Goal: Information Seeking & Learning: Check status

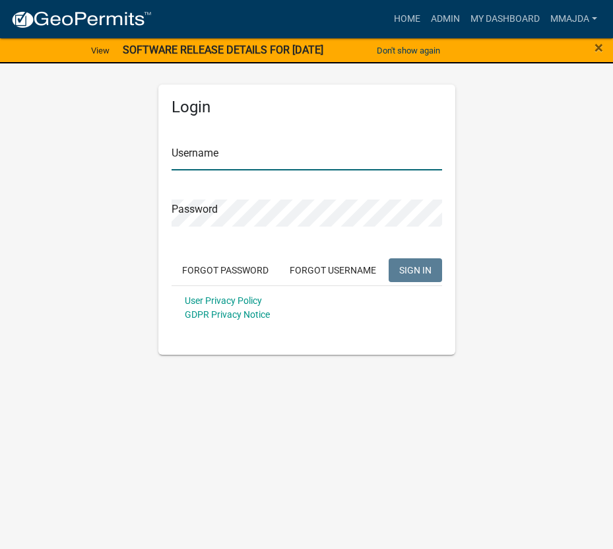
click at [230, 149] on input "Username" at bounding box center [307, 156] width 271 height 27
type input "mmajda"
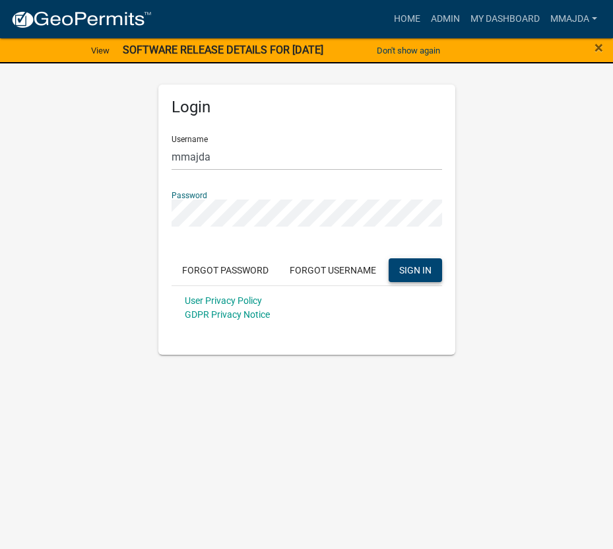
click at [415, 269] on span "SIGN IN" at bounding box center [415, 269] width 32 height 11
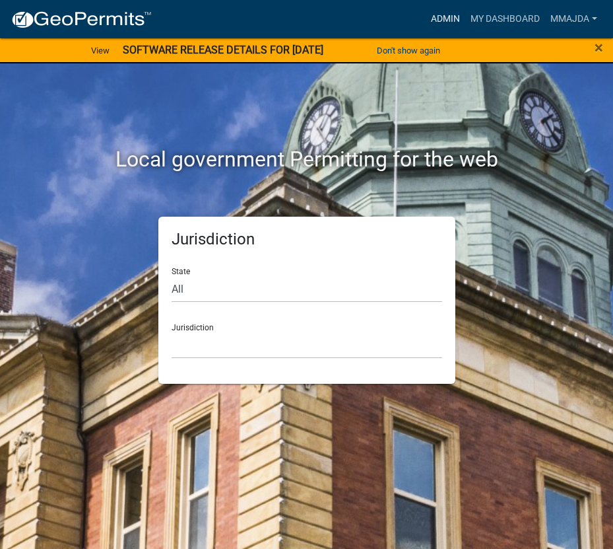
click at [446, 18] on link "Admin" at bounding box center [446, 19] width 40 height 25
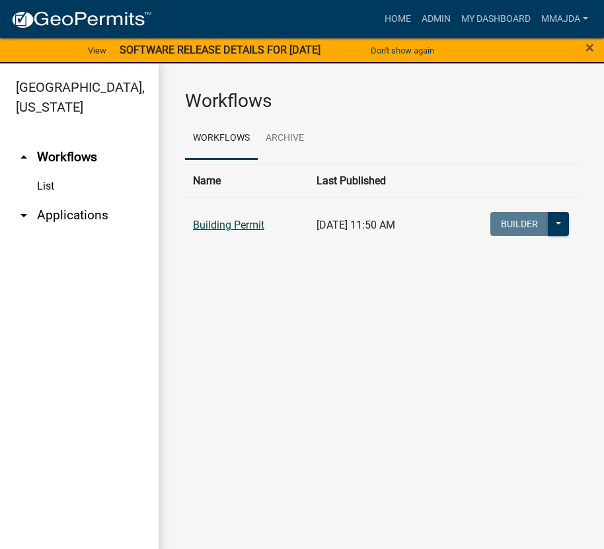
click at [213, 227] on link "Building Permit" at bounding box center [228, 225] width 71 height 13
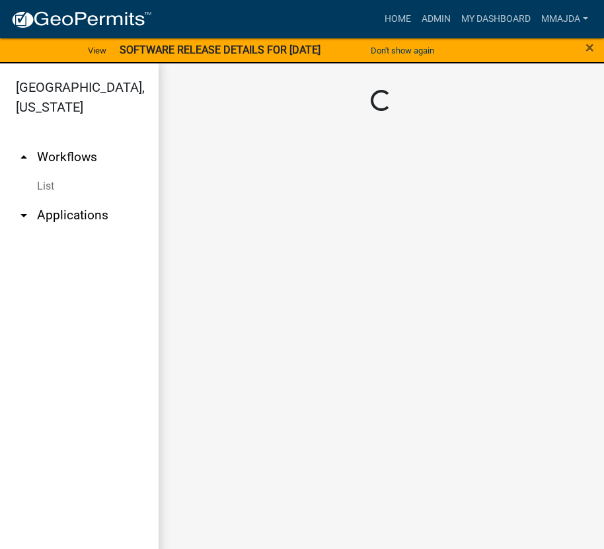
click at [213, 227] on main "Loading..." at bounding box center [380, 313] width 445 height 501
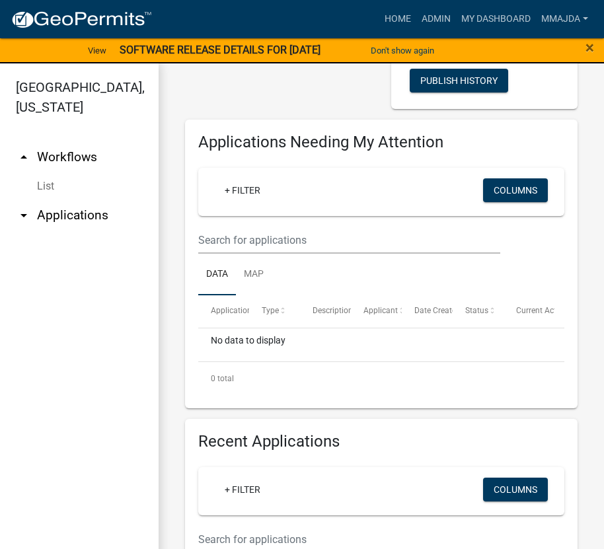
scroll to position [462, 0]
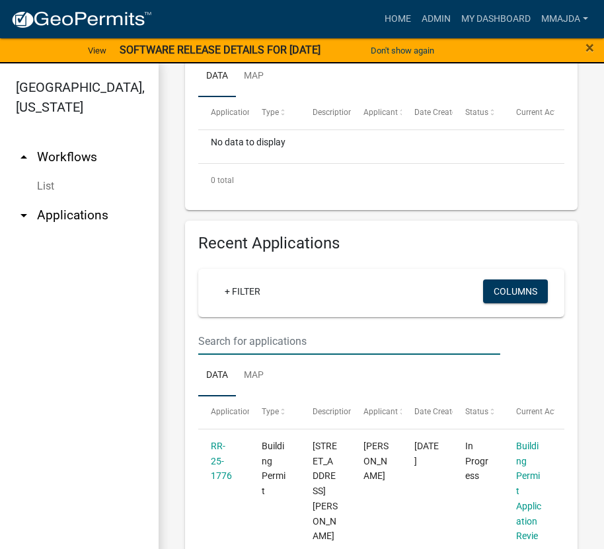
click at [254, 335] on input "text" at bounding box center [349, 341] width 302 height 27
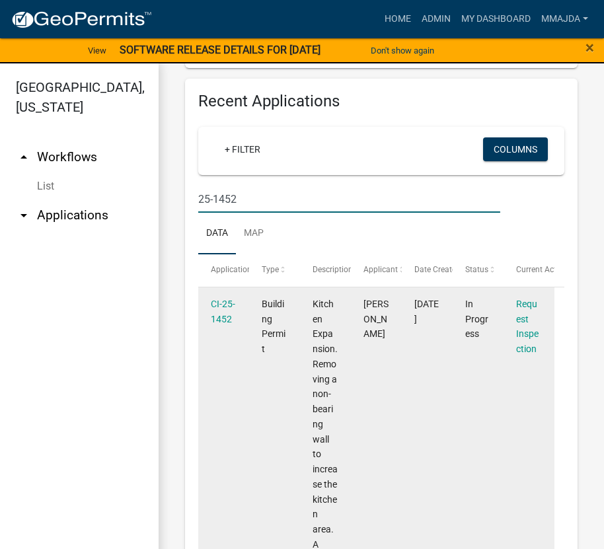
scroll to position [604, 0]
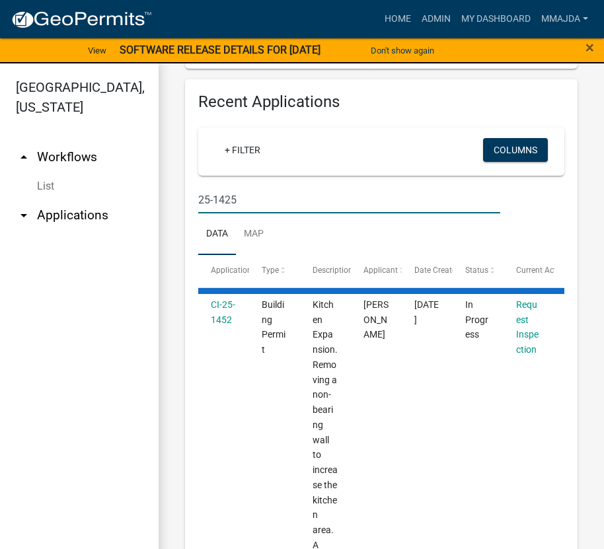
type input "25-1425"
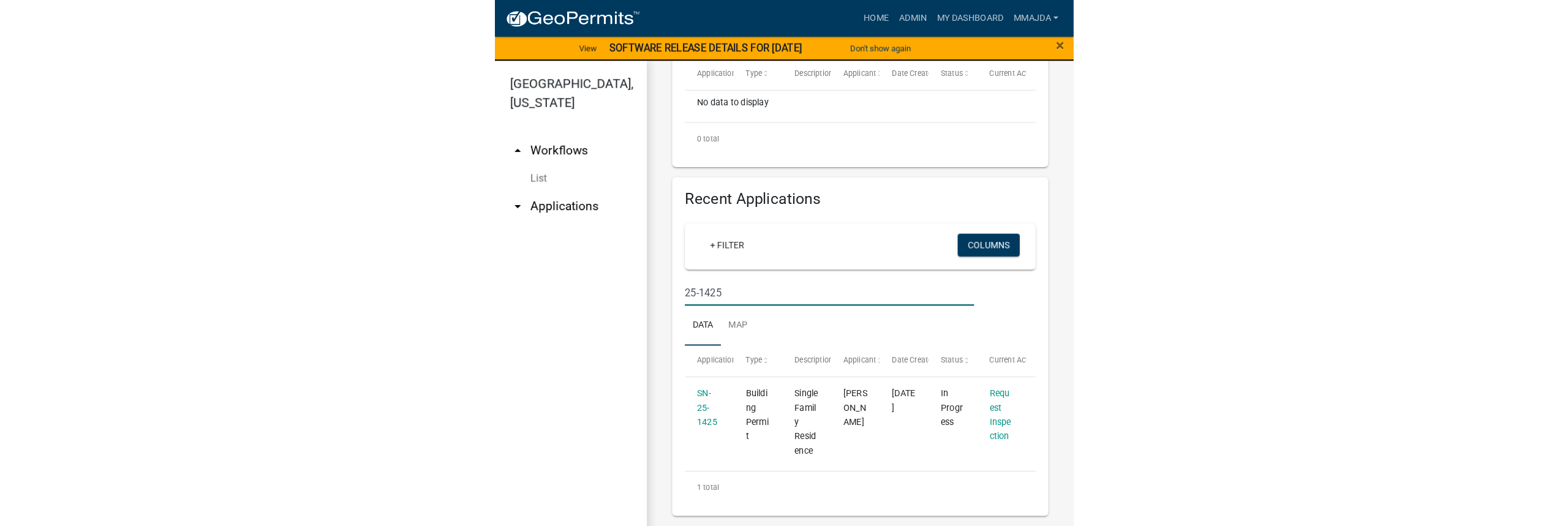
scroll to position [462, 0]
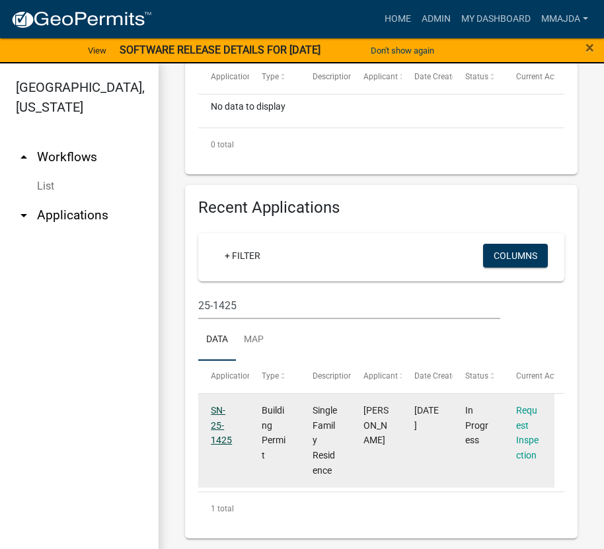
click at [217, 426] on link "SN-25-1425" at bounding box center [221, 425] width 21 height 41
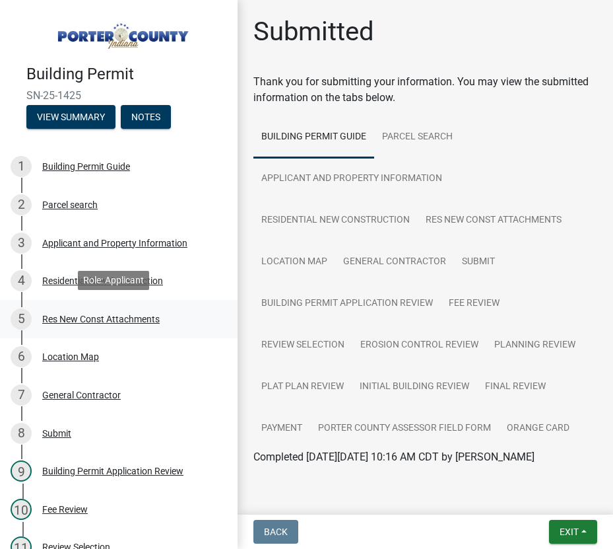
click at [85, 314] on div "Res New Const Attachments" at bounding box center [101, 318] width 118 height 9
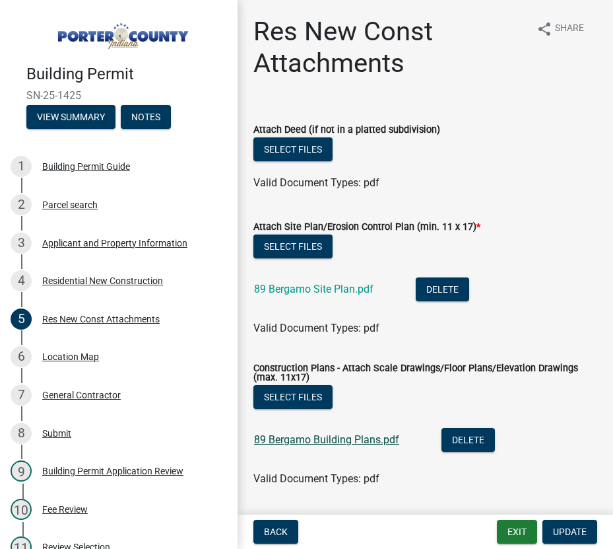
click at [317, 442] on link "89 Bergamo Building Plans.pdf" at bounding box center [326, 439] width 145 height 13
